Goal: Information Seeking & Learning: Learn about a topic

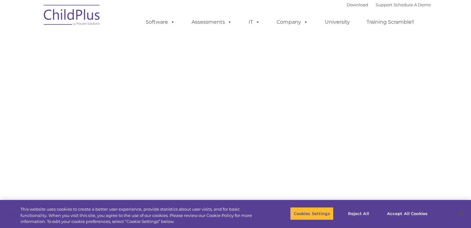
select select "MEDIUM"
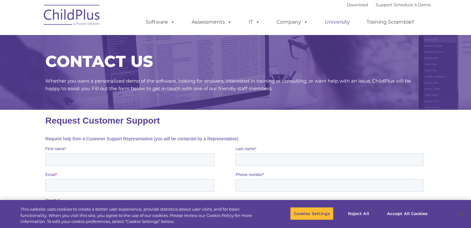
click at [340, 22] on link "University" at bounding box center [338, 22] width 38 height 13
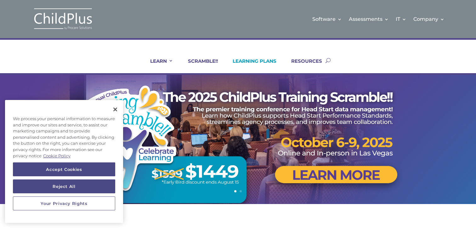
click at [267, 60] on link "LEARNING PLANS" at bounding box center [251, 65] width 52 height 15
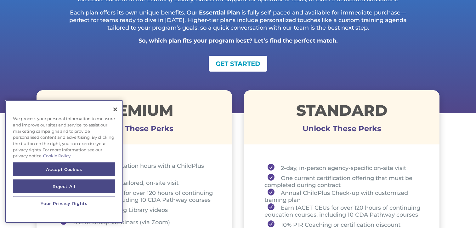
scroll to position [152, 0]
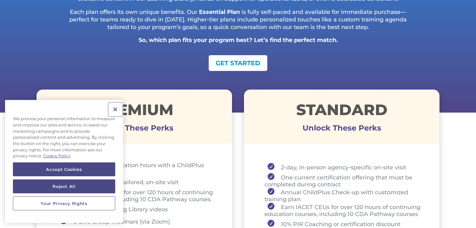
click at [116, 110] on button "Close" at bounding box center [115, 109] width 14 height 14
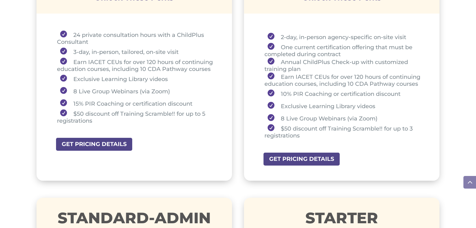
scroll to position [281, 0]
click at [303, 159] on link "GET PRICING DETAILS" at bounding box center [304, 159] width 82 height 14
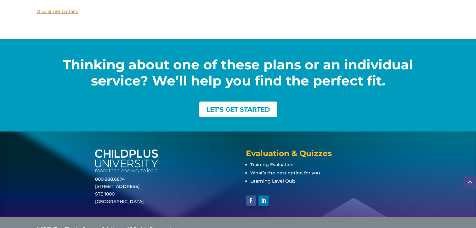
scroll to position [888, 0]
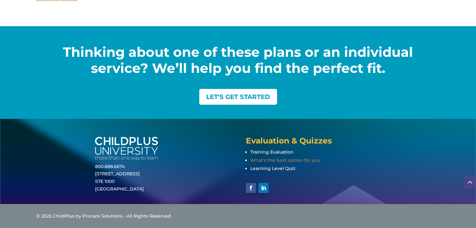
click at [272, 161] on span "What’s the best option for you" at bounding box center [285, 160] width 70 height 6
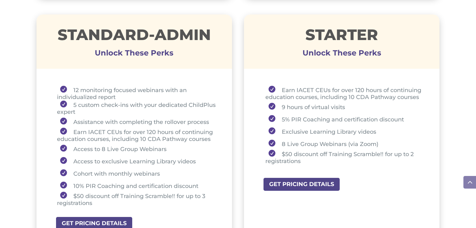
scroll to position [464, 0]
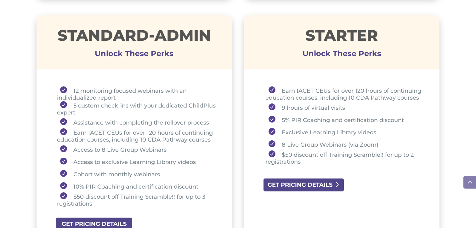
click at [299, 184] on link "GET PRICING DETAILS" at bounding box center [304, 185] width 82 height 14
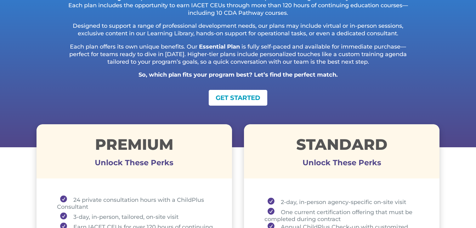
scroll to position [93, 0]
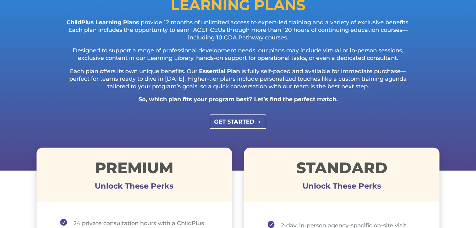
click at [233, 124] on link "GET STARTED" at bounding box center [238, 121] width 57 height 14
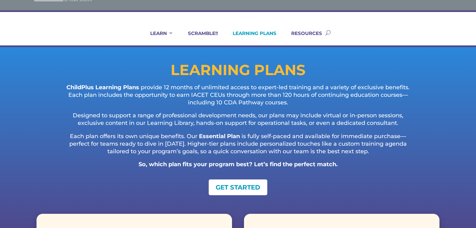
scroll to position [0, 0]
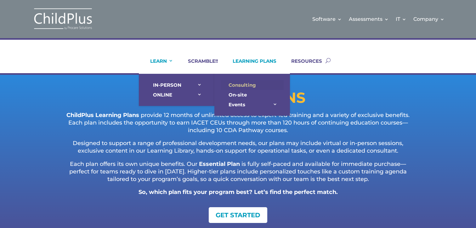
click at [239, 83] on link "Consulting" at bounding box center [252, 85] width 63 height 10
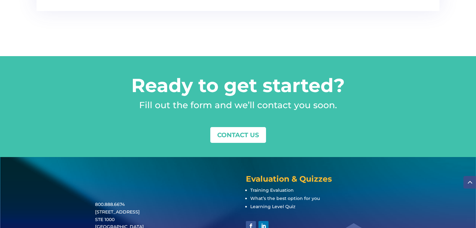
scroll to position [824, 0]
